Goal: Information Seeking & Learning: Learn about a topic

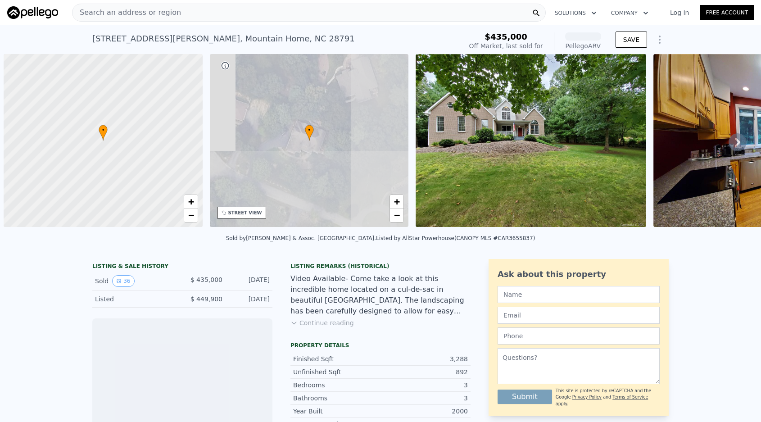
scroll to position [0, 4]
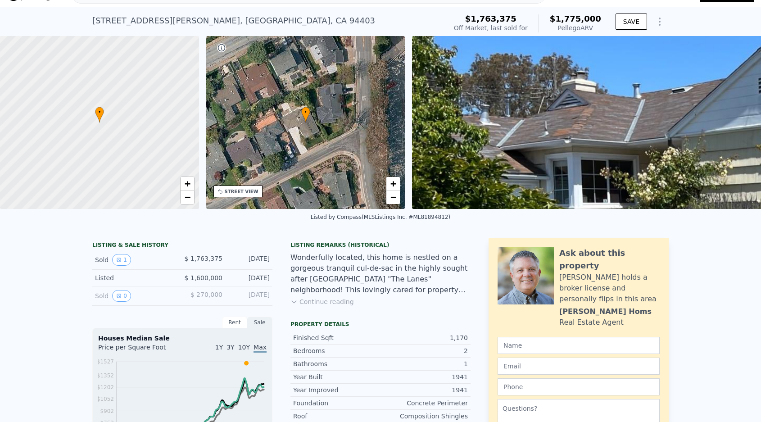
scroll to position [17, 0]
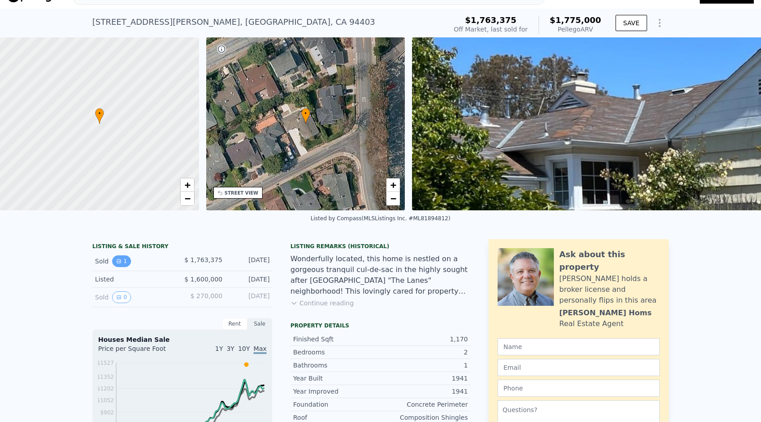
click at [118, 261] on icon "View historical data" at bounding box center [119, 261] width 4 height 4
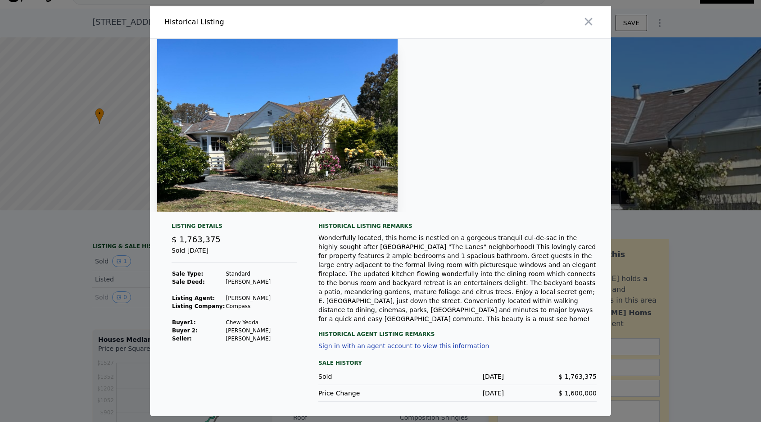
click at [48, 304] on div at bounding box center [380, 211] width 761 height 422
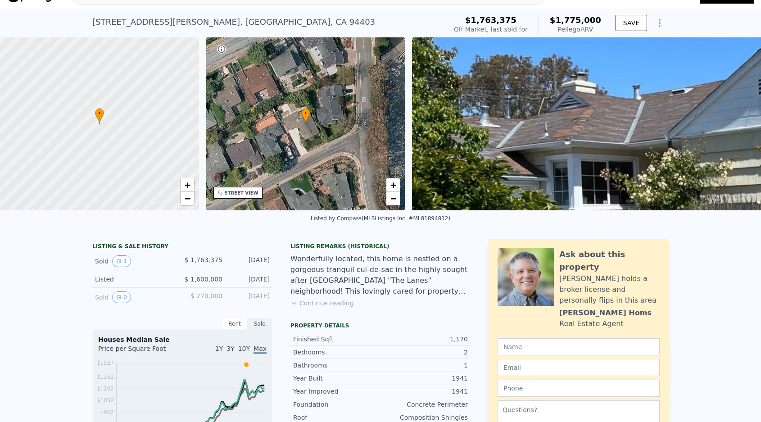
scroll to position [0, 0]
